Goal: Task Accomplishment & Management: Use online tool/utility

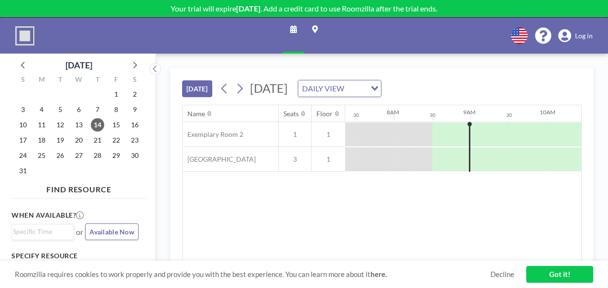
scroll to position [0, 540]
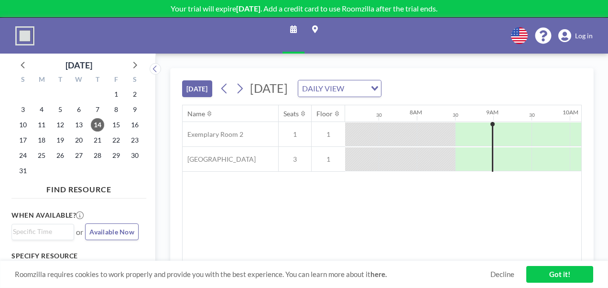
click at [445, 72] on div "[DATE] [DATE] DAILY VIEW Loading..." at bounding box center [382, 86] width 400 height 36
click at [366, 89] on div "DAILY VIEW" at bounding box center [332, 87] width 68 height 14
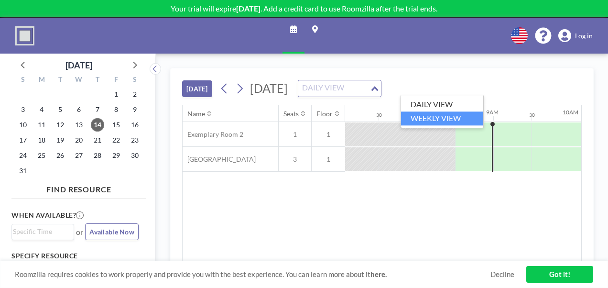
click at [445, 118] on li "WEEKLY VIEW" at bounding box center [442, 118] width 82 height 14
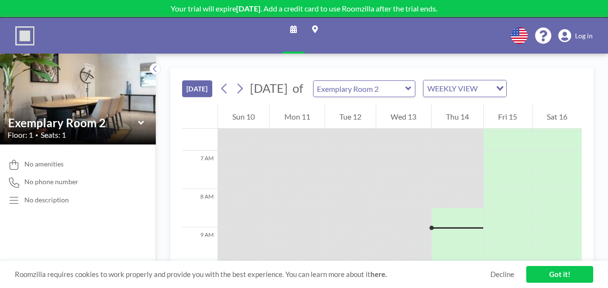
scroll to position [210, 0]
click at [405, 94] on input "text" at bounding box center [360, 89] width 92 height 16
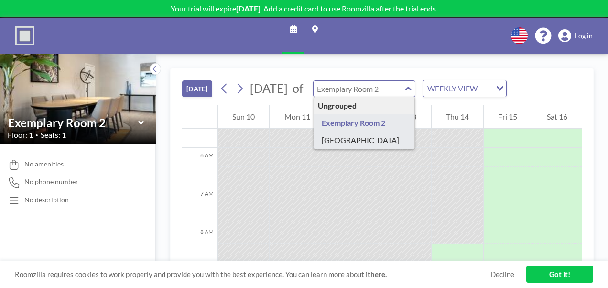
type input "[GEOGRAPHIC_DATA]"
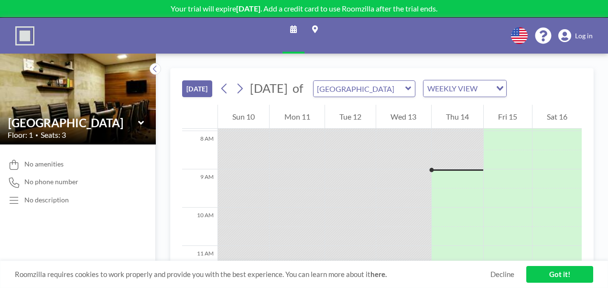
scroll to position [277, 0]
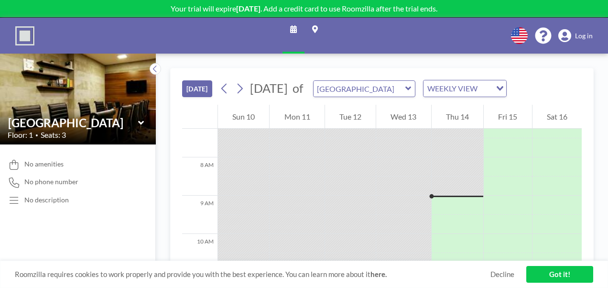
click at [451, 92] on div "WEEKLY VIEW Loading..." at bounding box center [465, 88] width 84 height 17
click at [461, 87] on div "WEEKLY VIEW" at bounding box center [457, 87] width 68 height 14
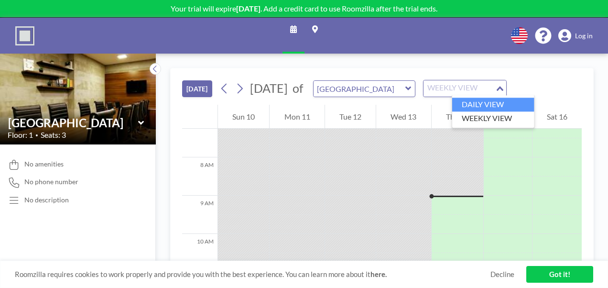
click at [460, 104] on li "DAILY VIEW" at bounding box center [493, 104] width 82 height 14
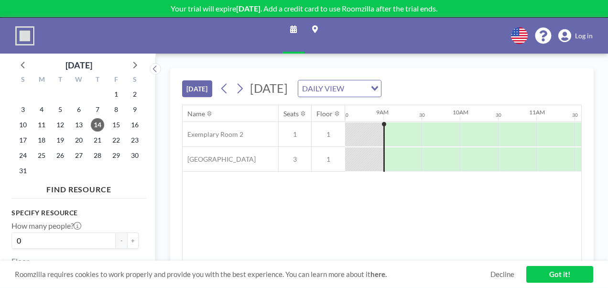
scroll to position [134, 0]
click at [548, 273] on link "Got it!" at bounding box center [559, 274] width 67 height 17
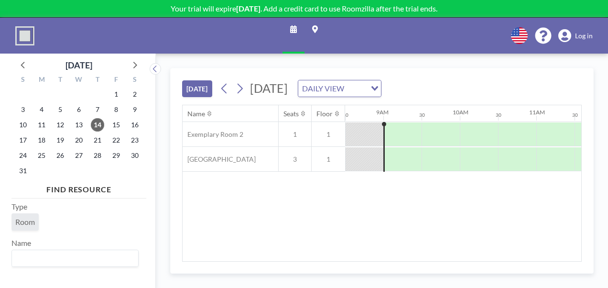
scroll to position [0, 0]
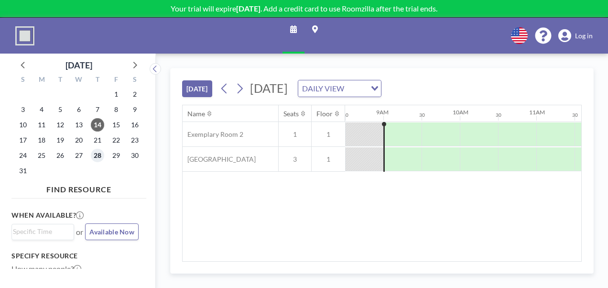
click at [96, 155] on span "28" at bounding box center [97, 155] width 13 height 13
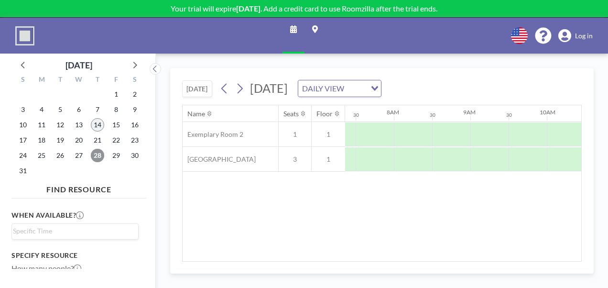
scroll to position [0, 574]
click at [101, 120] on span "14" at bounding box center [97, 124] width 13 height 13
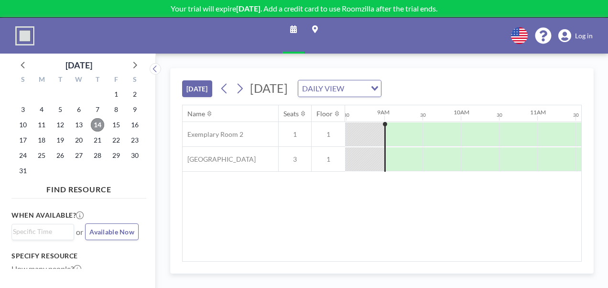
scroll to position [0, 650]
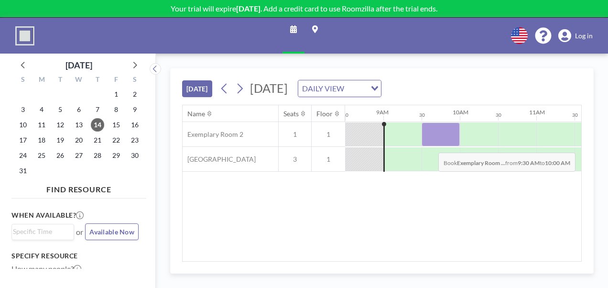
click at [431, 144] on div at bounding box center [441, 134] width 38 height 24
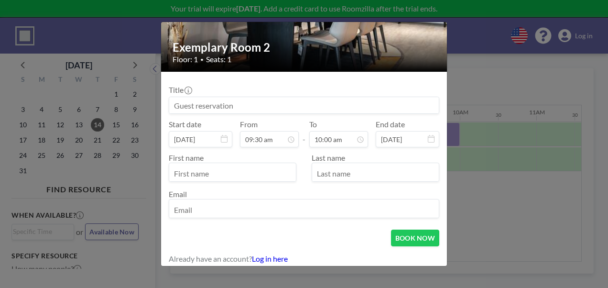
scroll to position [96, 0]
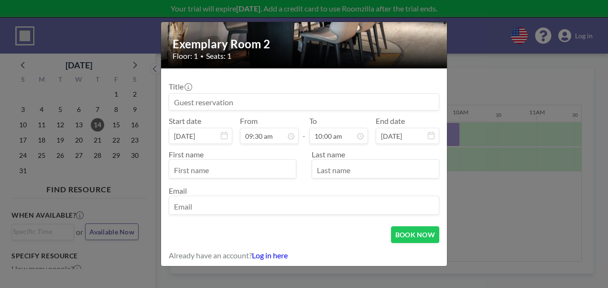
click at [196, 103] on input at bounding box center [304, 102] width 270 height 16
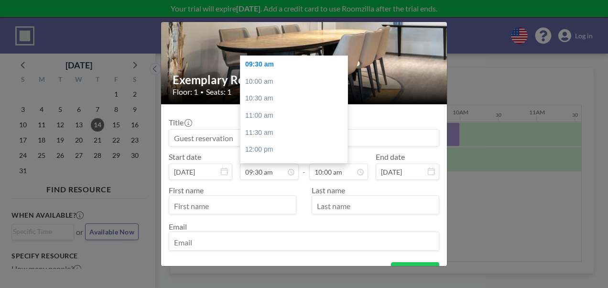
scroll to position [0, 0]
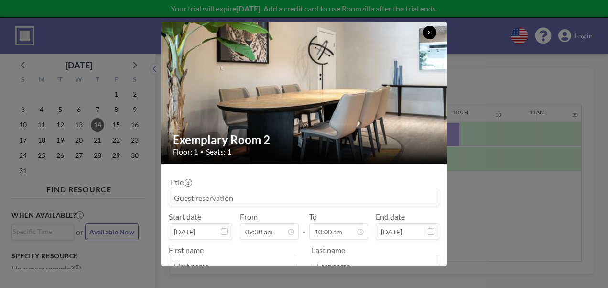
click at [430, 32] on icon at bounding box center [429, 32] width 3 height 3
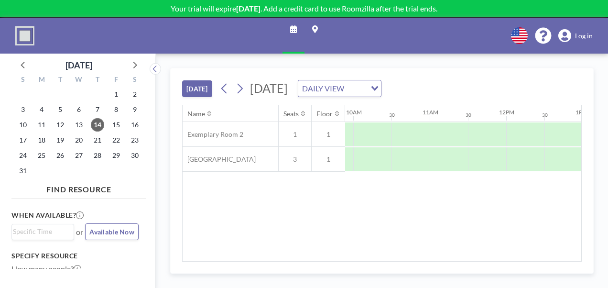
drag, startPoint x: 379, startPoint y: 261, endPoint x: 400, endPoint y: 260, distance: 20.6
click at [400, 260] on div "[DATE] [DATE] DAILY VIEW Loading... Name Seats Floor 12AM 30 1AM 30 2AM 30 3AM …" at bounding box center [381, 171] width 423 height 206
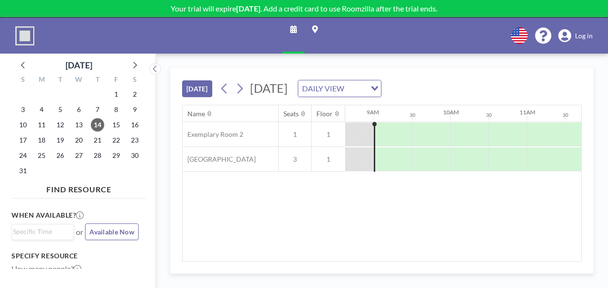
click at [352, 10] on p "Your trial will expire [DATE] . Add a credit card to use Roomzilla after the tr…" at bounding box center [304, 9] width 608 height 10
click at [538, 32] on icon at bounding box center [543, 36] width 16 height 16
drag, startPoint x: 44, startPoint y: 192, endPoint x: 136, endPoint y: 189, distance: 91.8
click at [136, 189] on h4 "FIND RESOURCE" at bounding box center [78, 187] width 135 height 13
drag, startPoint x: 136, startPoint y: 189, endPoint x: 124, endPoint y: 190, distance: 12.0
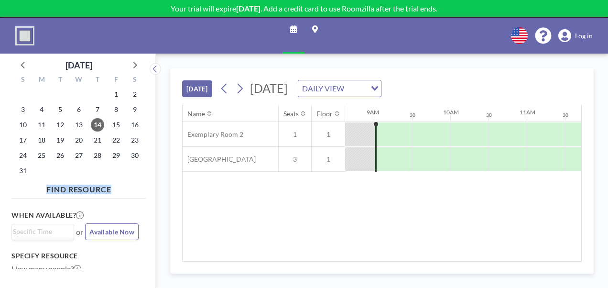
click at [124, 190] on h4 "FIND RESOURCE" at bounding box center [78, 187] width 135 height 13
